Goal: Navigation & Orientation: Find specific page/section

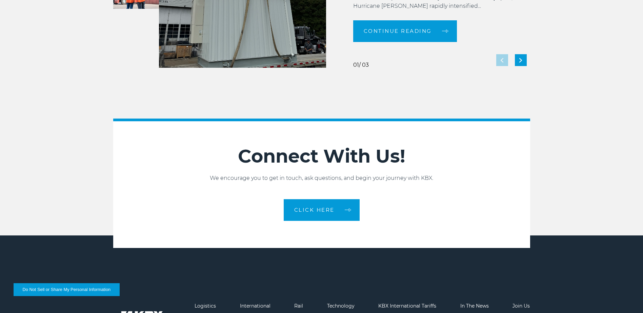
scroll to position [1512, 0]
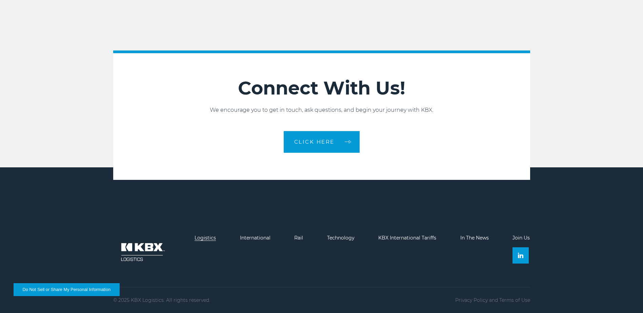
click at [202, 237] on link "Logistics" at bounding box center [205, 238] width 21 height 6
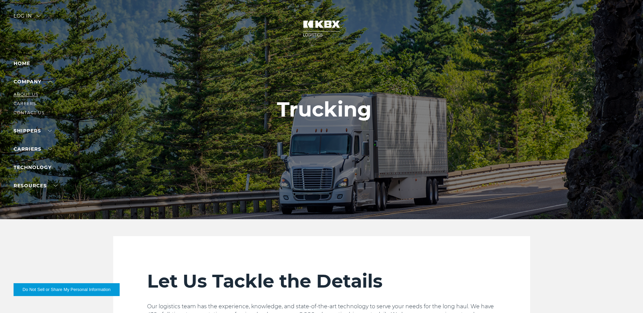
click at [34, 94] on link "About Us" at bounding box center [26, 94] width 25 height 5
drag, startPoint x: 34, startPoint y: 94, endPoint x: 120, endPoint y: 21, distance: 112.6
click at [120, 21] on div at bounding box center [324, 109] width 648 height 219
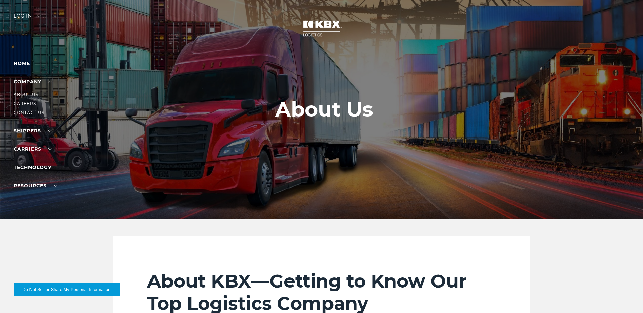
click at [31, 112] on link "Contact Us" at bounding box center [29, 112] width 31 height 5
